Goal: Transaction & Acquisition: Register for event/course

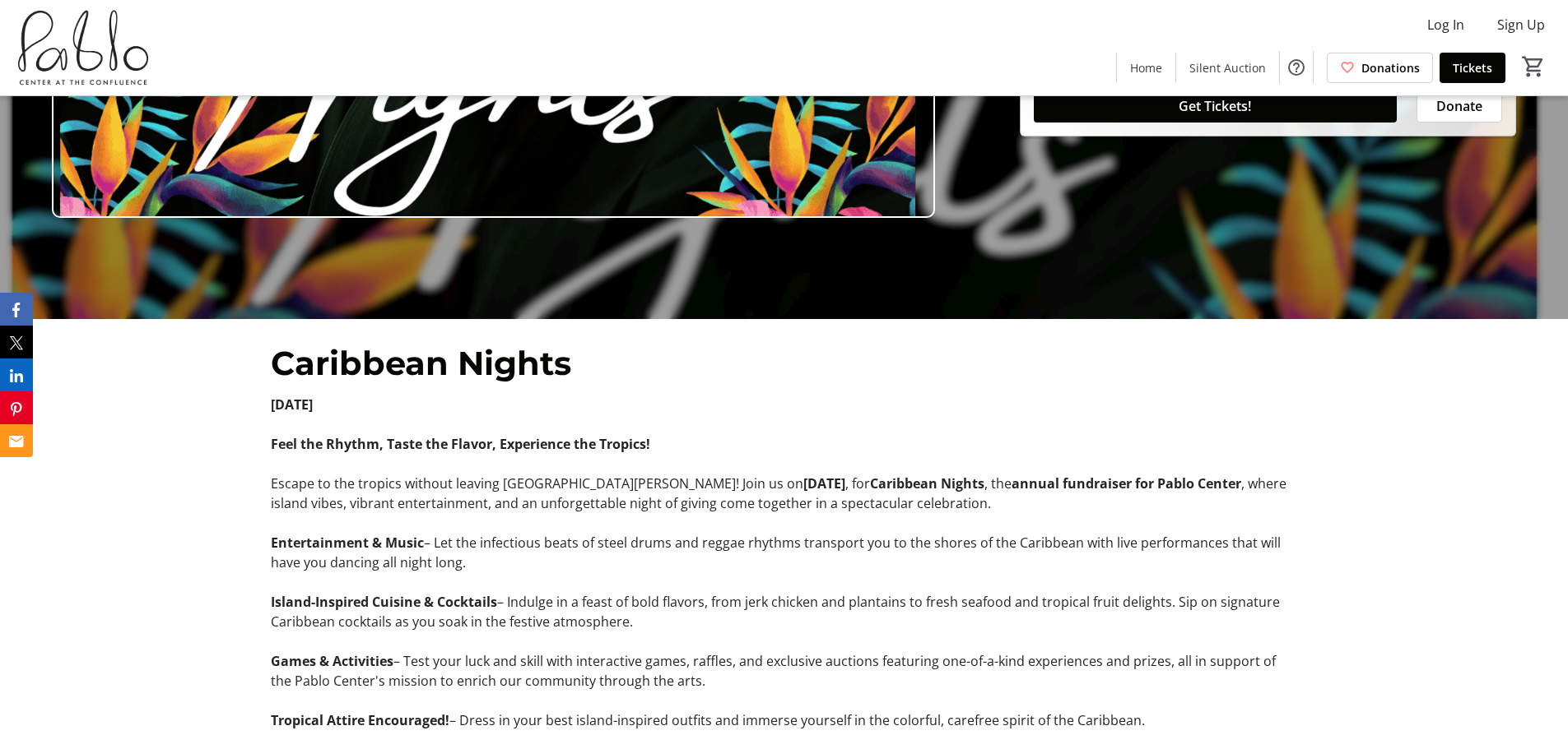
scroll to position [261, 0]
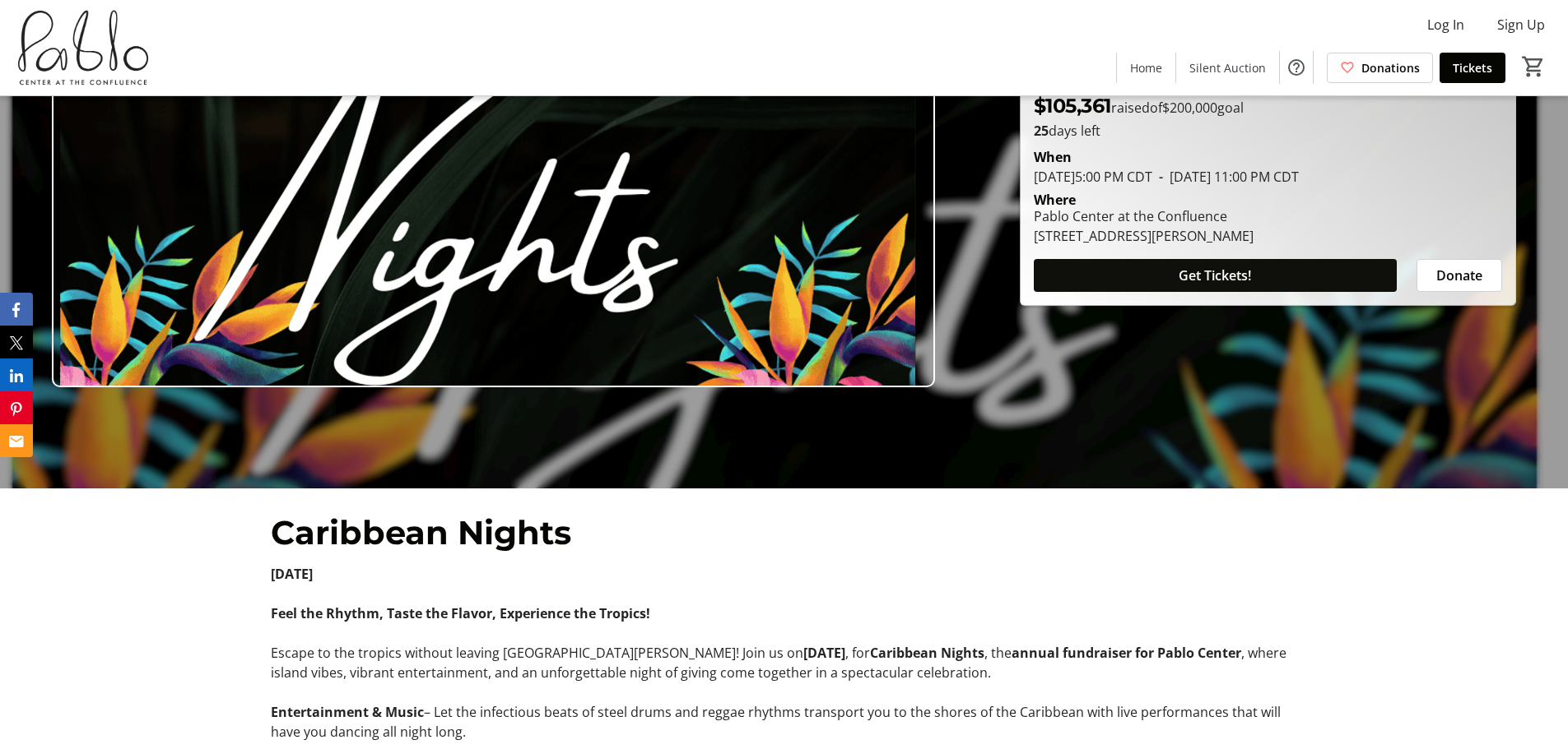
click at [1179, 283] on span "Get Tickets!" at bounding box center [1214, 275] width 72 height 20
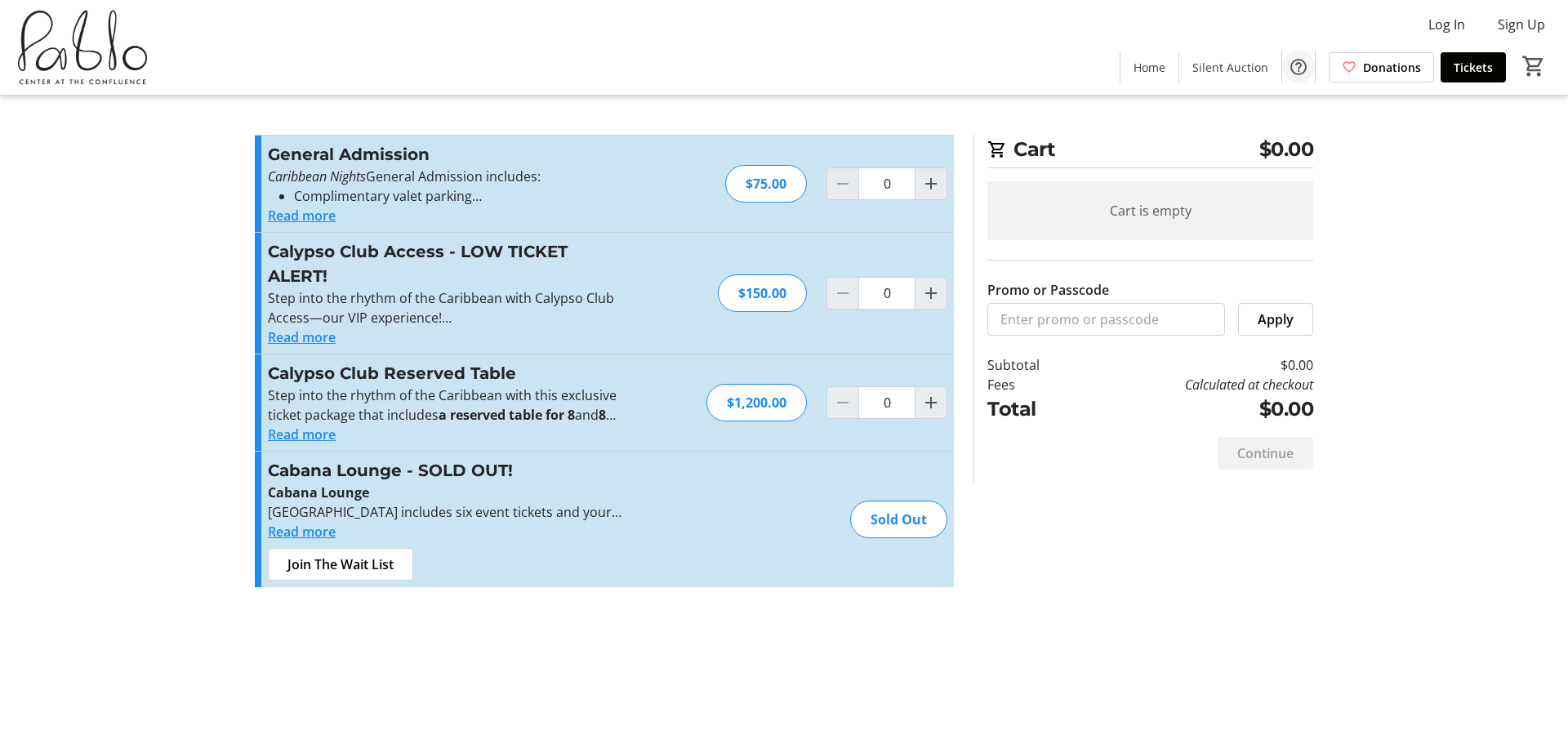
click at [1302, 71] on mat-icon "Help" at bounding box center [1298, 67] width 19 height 20
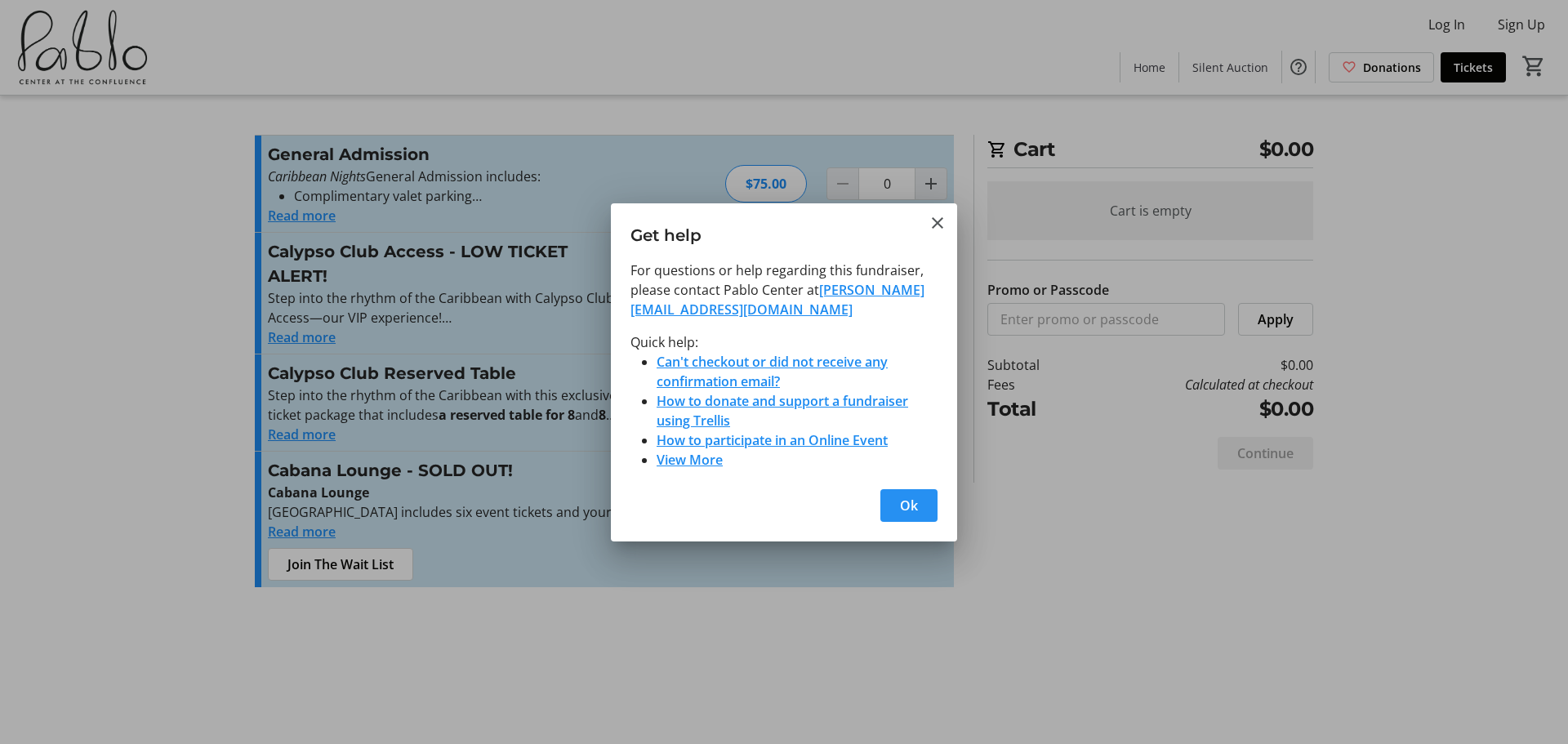
click at [923, 504] on span "button" at bounding box center [909, 505] width 58 height 39
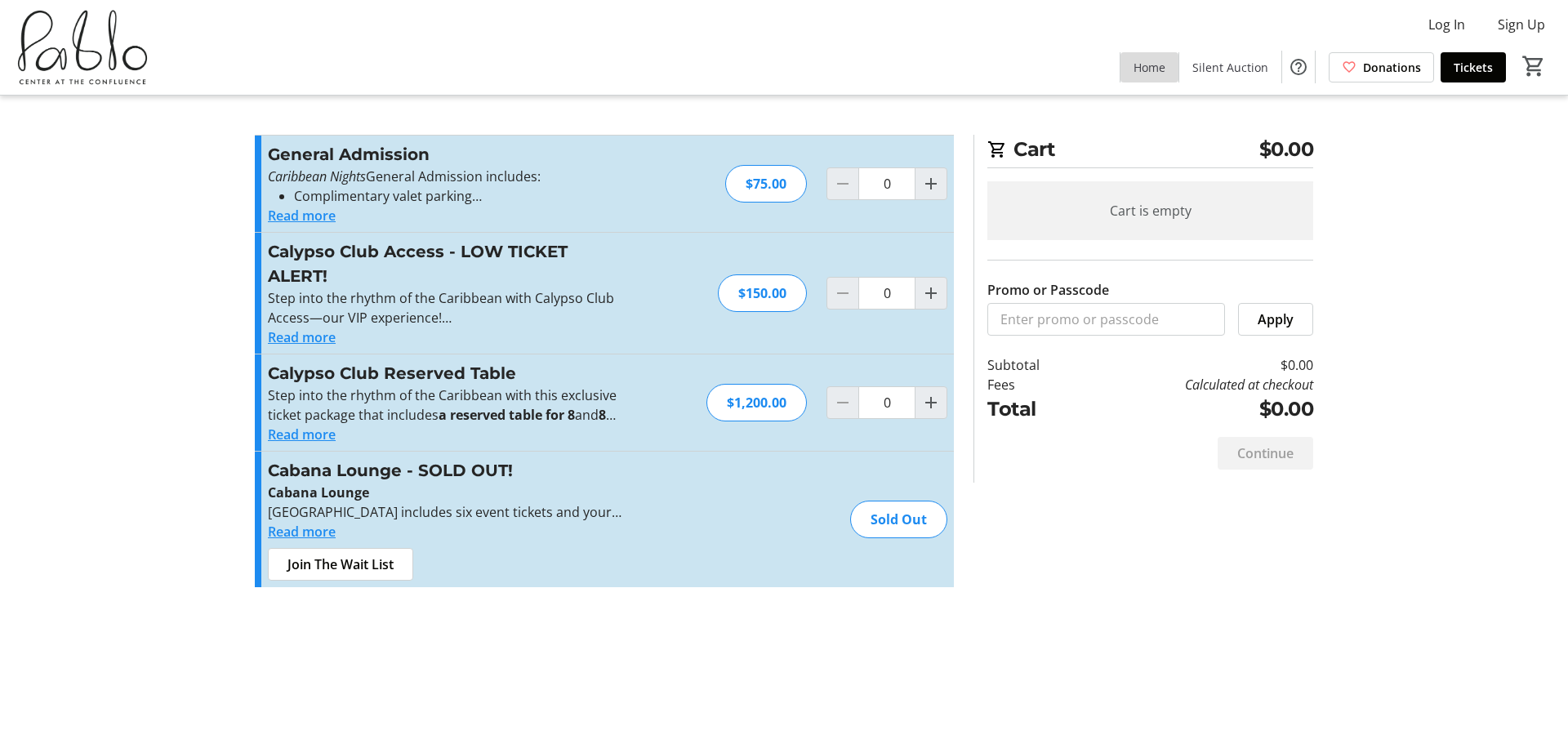
click at [1161, 67] on span "Home" at bounding box center [1149, 67] width 32 height 17
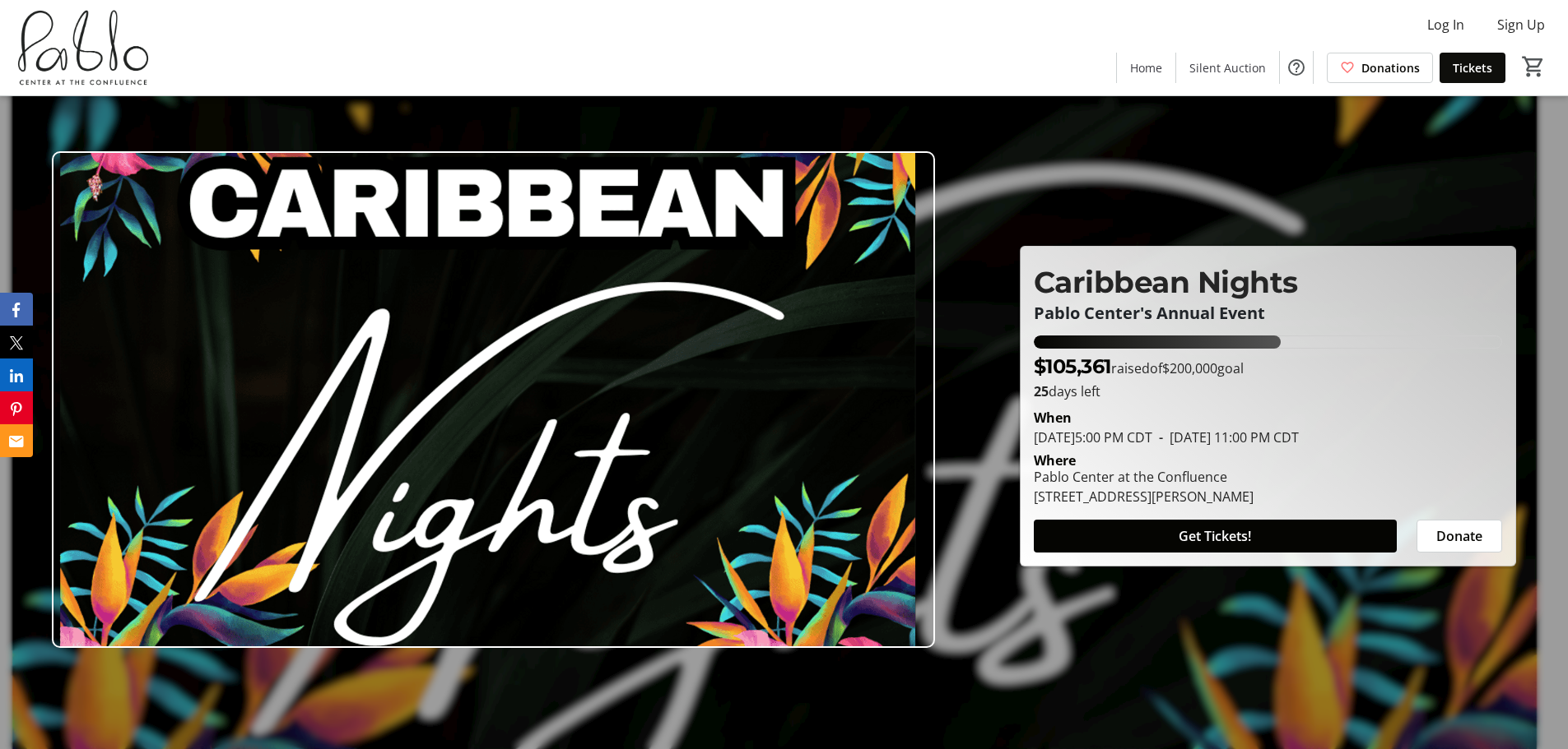
click at [1478, 72] on span "Tickets" at bounding box center [1473, 67] width 39 height 17
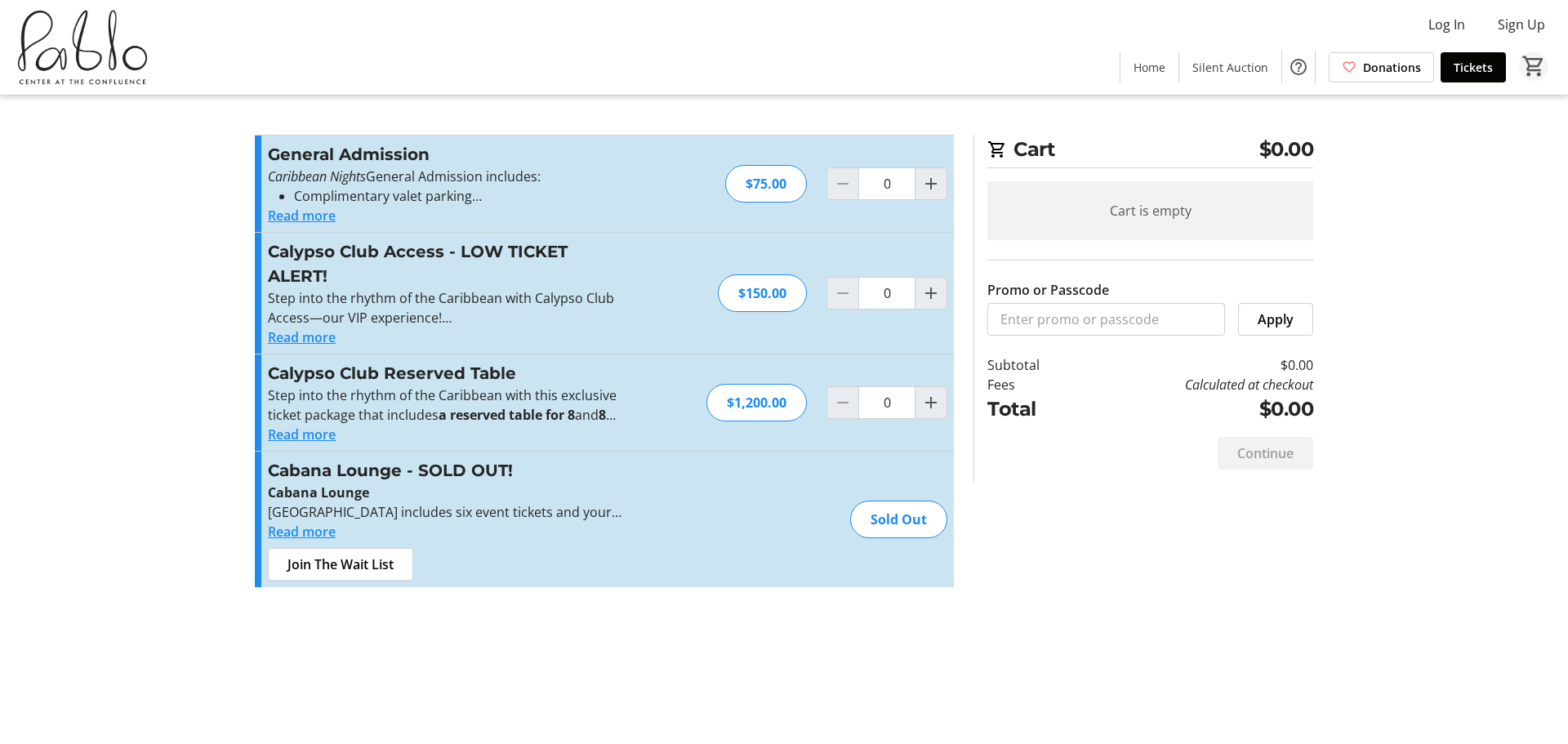
click at [1539, 76] on mat-icon "0" at bounding box center [1534, 66] width 24 height 24
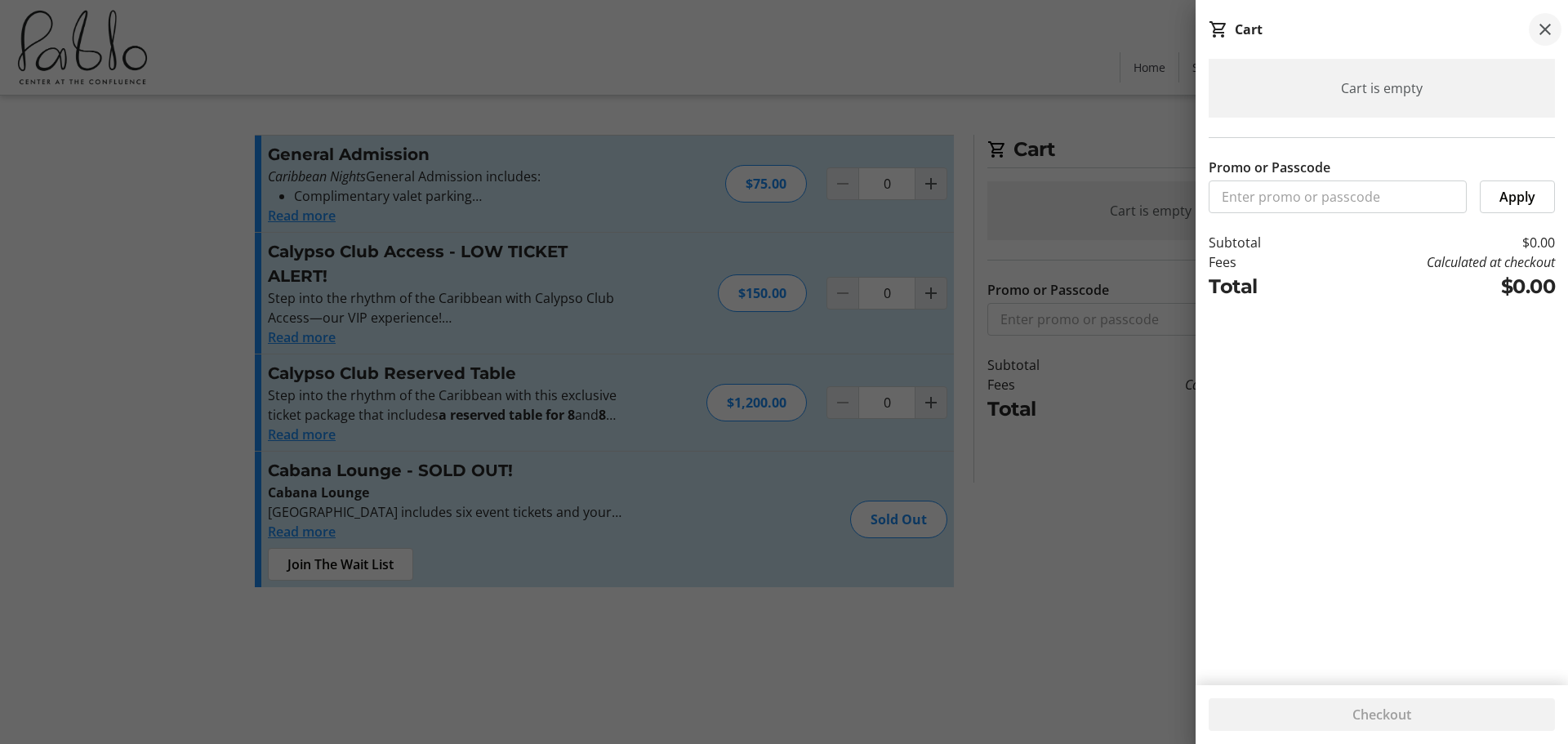
click at [1540, 42] on span at bounding box center [1545, 29] width 32 height 33
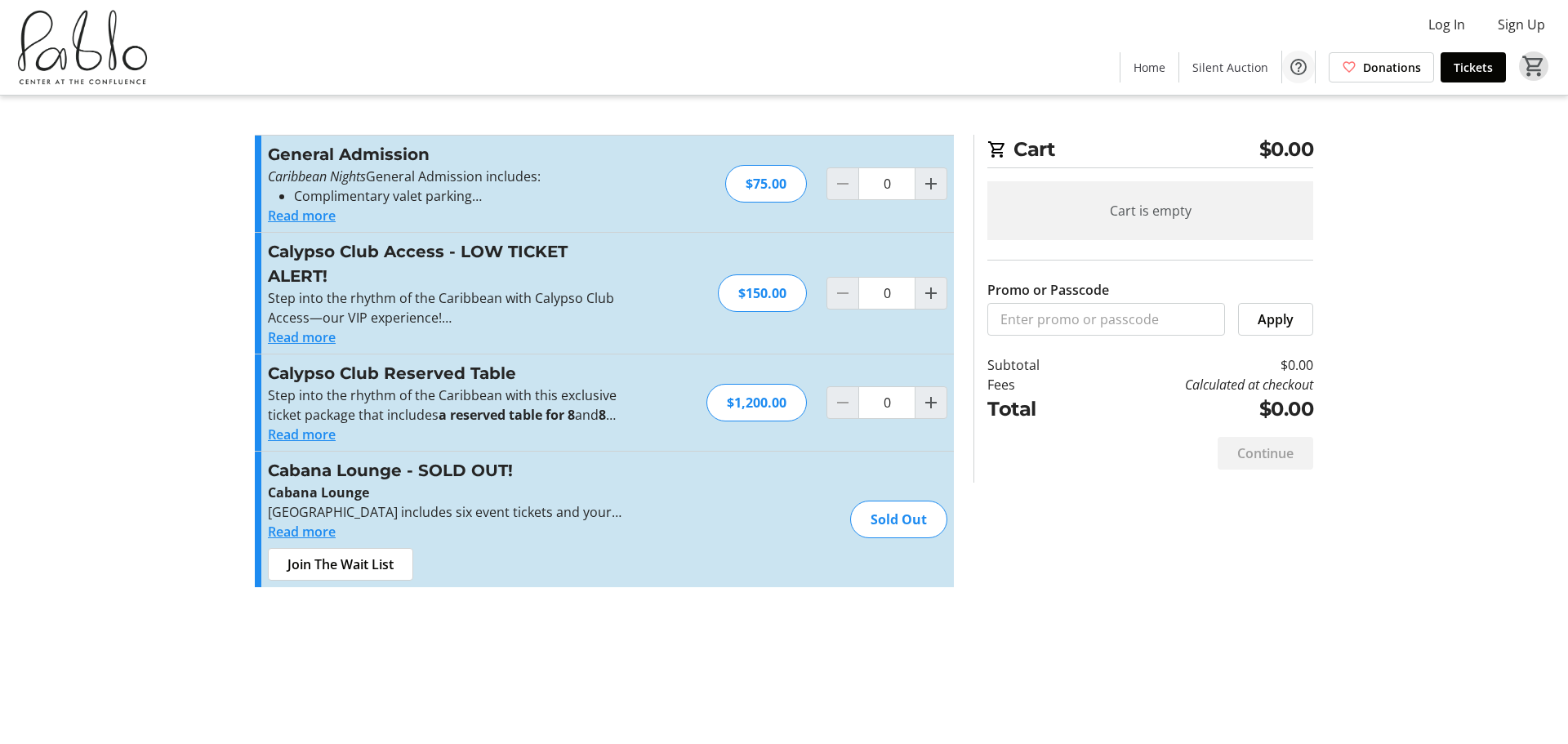
click at [1306, 72] on mat-icon "Help" at bounding box center [1298, 67] width 19 height 20
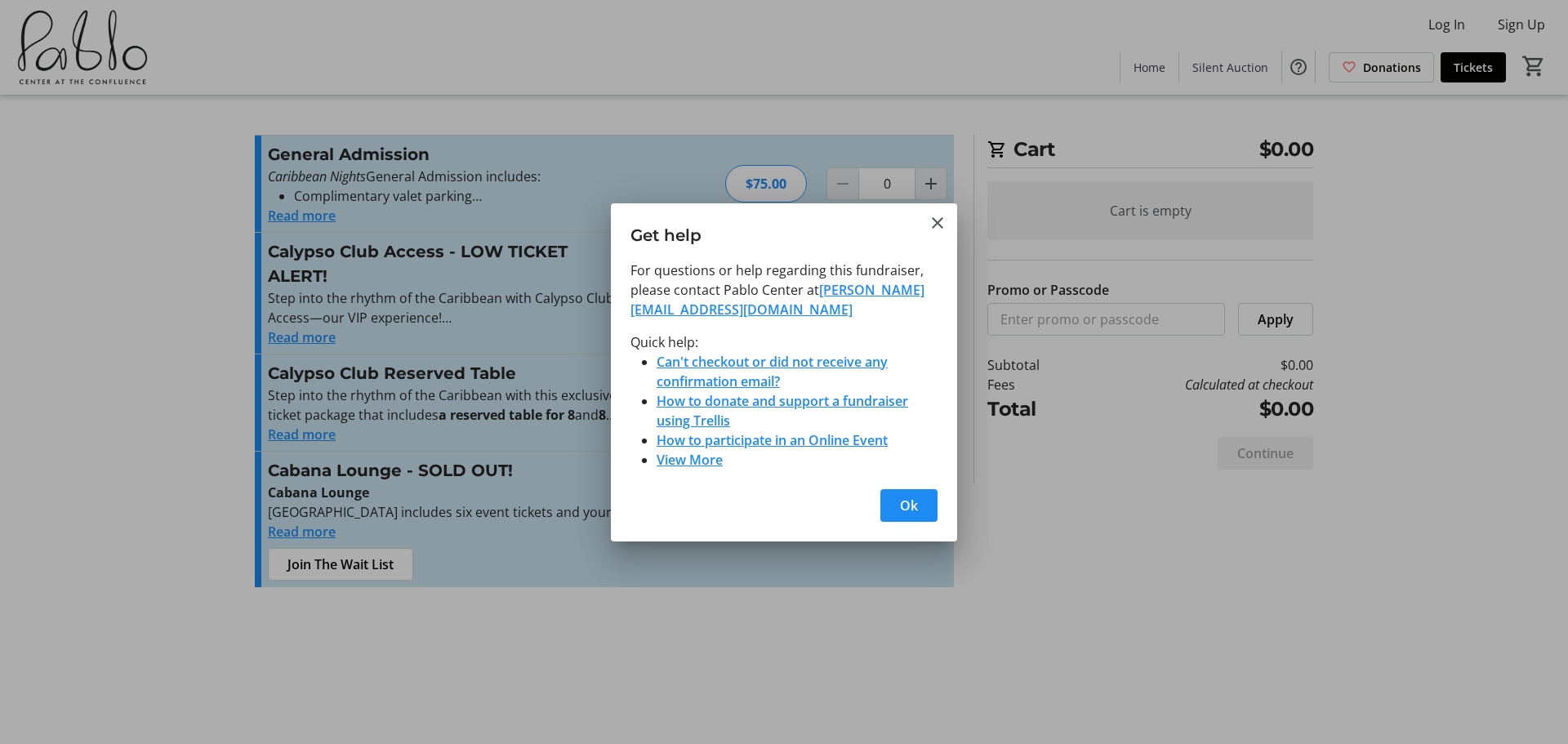
click at [733, 364] on link "Can't checkout or did not receive any confirmation email?" at bounding box center [771, 372] width 231 height 37
click at [912, 510] on span "Ok" at bounding box center [908, 505] width 18 height 20
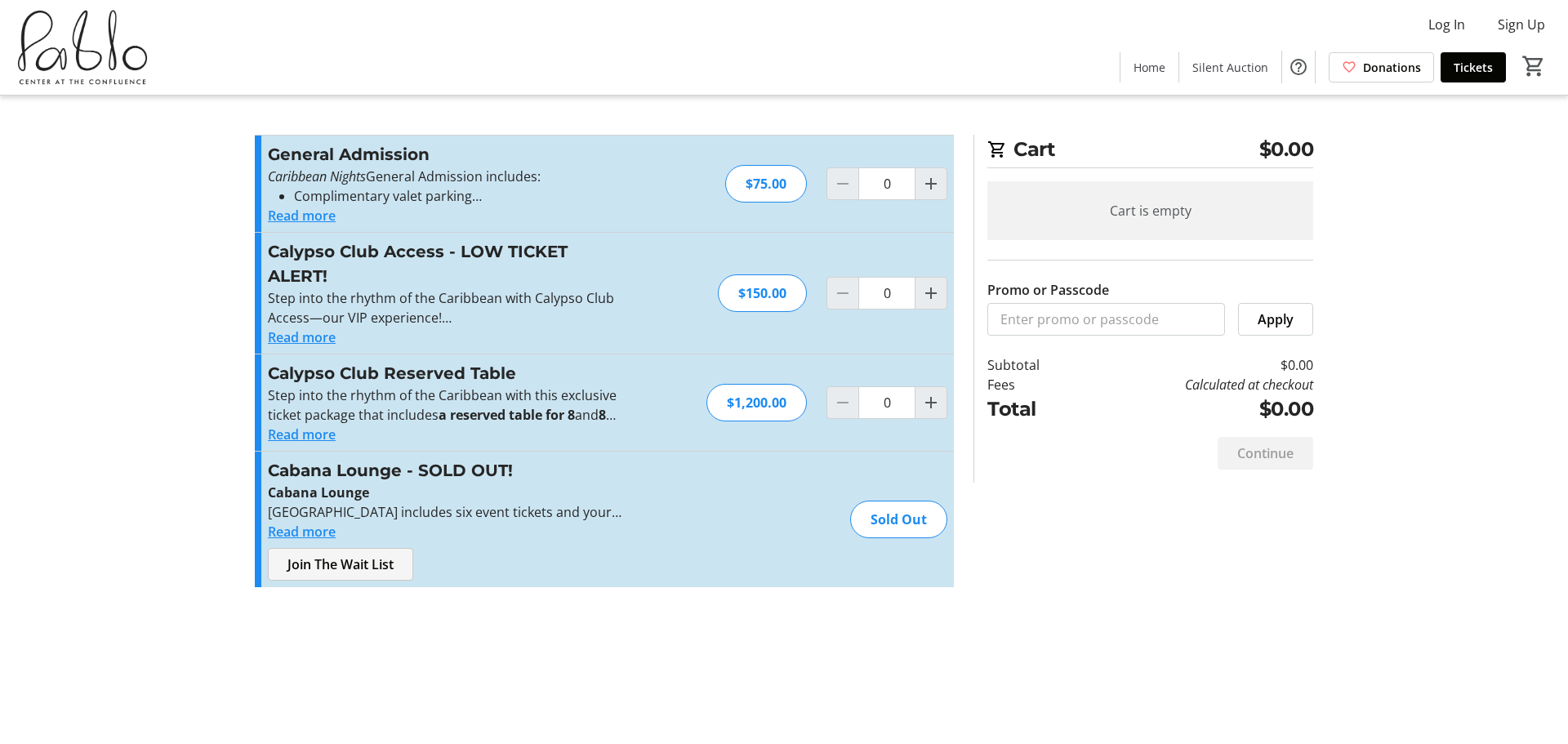
click at [320, 556] on span "Join The Wait List" at bounding box center [341, 564] width 106 height 20
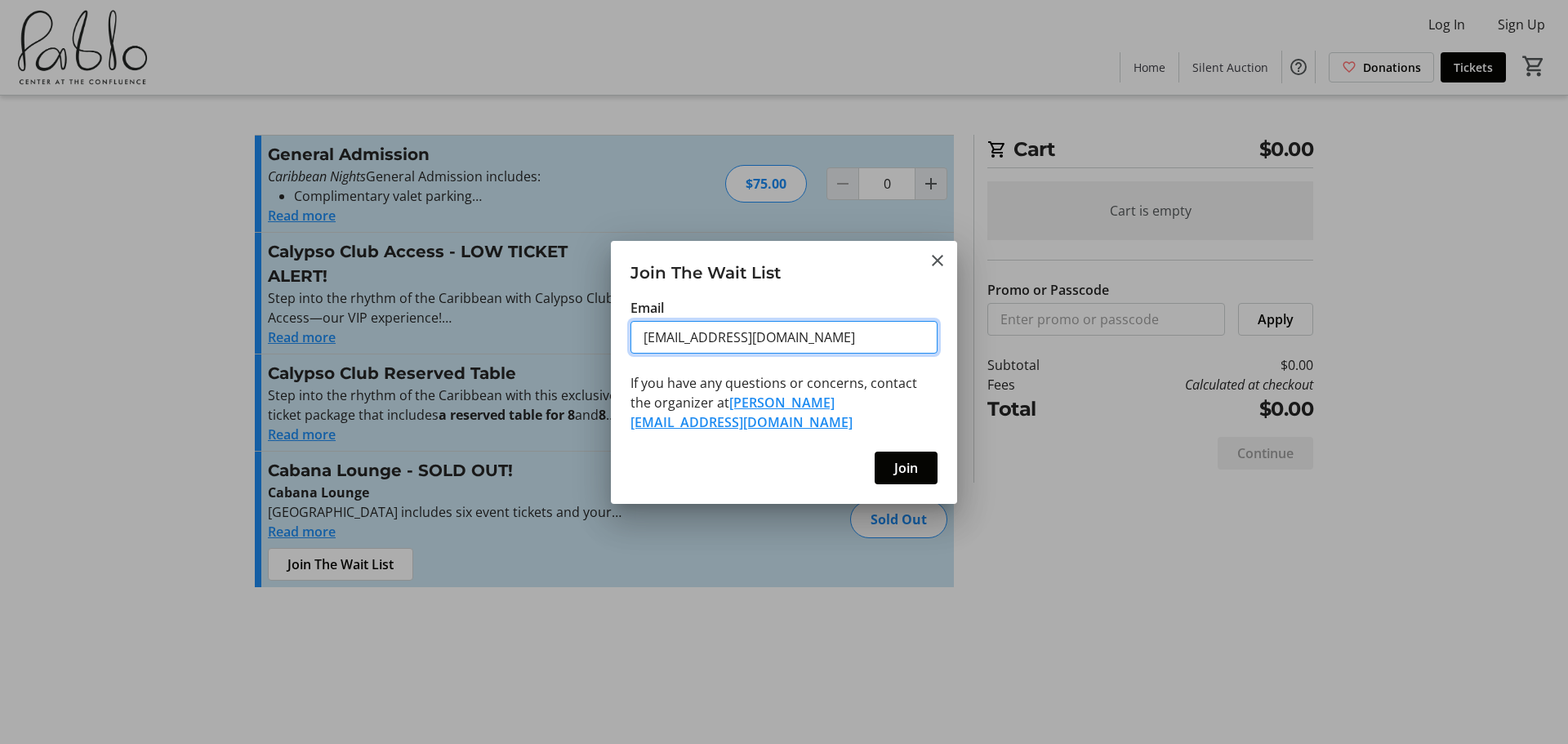
type input "boxoffice@pablocenter.org"
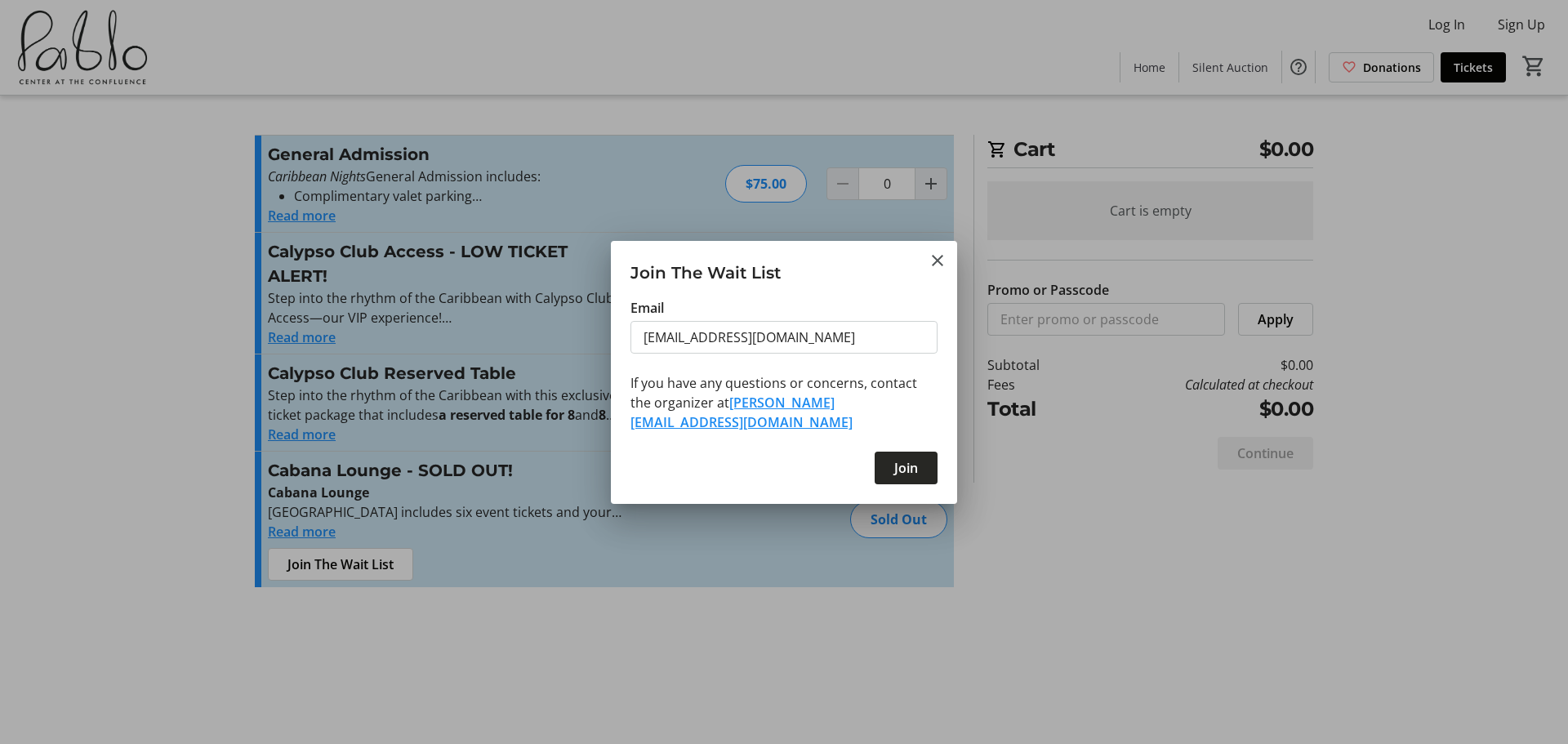
click at [904, 466] on span "Join" at bounding box center [906, 468] width 24 height 20
